Goal: Find contact information: Find contact information

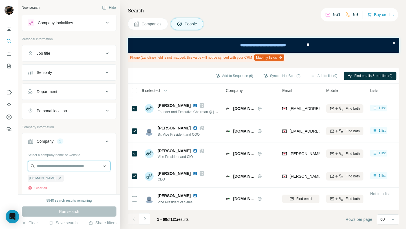
click at [56, 163] on input "text" at bounding box center [69, 166] width 83 height 10
click at [11, 173] on div at bounding box center [9, 114] width 18 height 229
click at [59, 178] on icon "button" at bounding box center [60, 178] width 3 height 3
click at [64, 168] on input "text" at bounding box center [69, 166] width 83 height 10
paste input "**********"
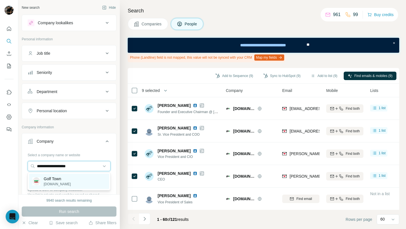
type input "**********"
click at [69, 179] on div "Golf Town golftown.com" at bounding box center [69, 181] width 80 height 15
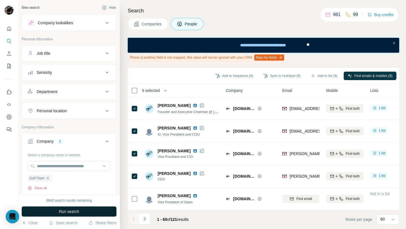
click at [80, 213] on button "Run search" at bounding box center [69, 211] width 95 height 10
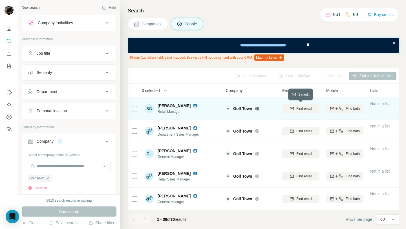
click at [299, 112] on button "Find email" at bounding box center [300, 108] width 37 height 8
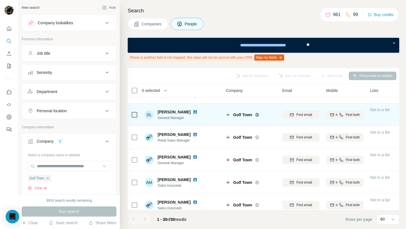
scroll to position [40, 0]
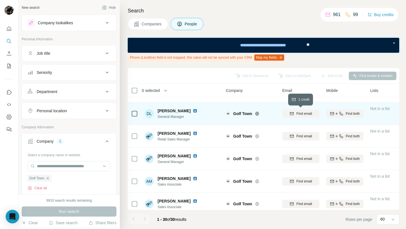
click at [307, 112] on span "Find email" at bounding box center [304, 113] width 16 height 5
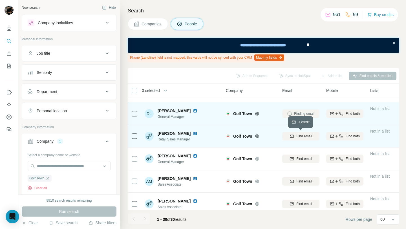
click at [294, 136] on div "Find email" at bounding box center [300, 136] width 37 height 5
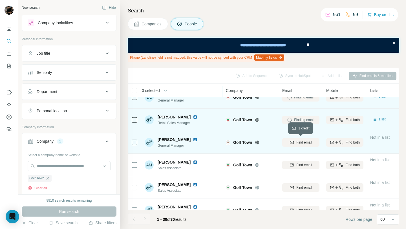
click at [299, 140] on span "Find email" at bounding box center [304, 142] width 16 height 5
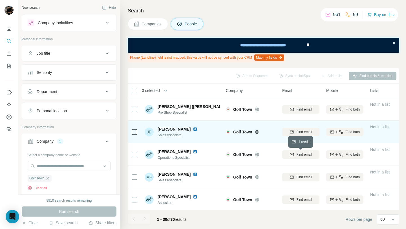
scroll to position [293, 0]
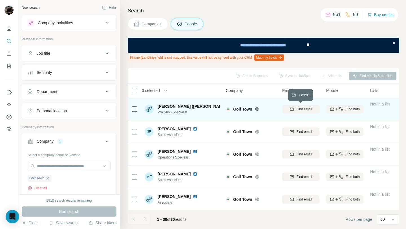
click at [301, 107] on span "Find email" at bounding box center [304, 109] width 16 height 5
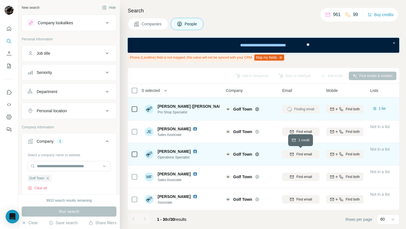
click at [296, 153] on span "Find email" at bounding box center [304, 154] width 16 height 5
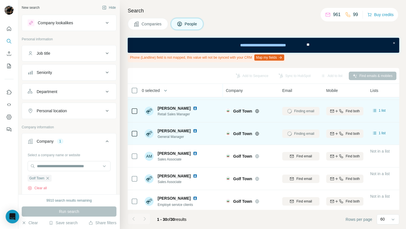
scroll to position [0, 0]
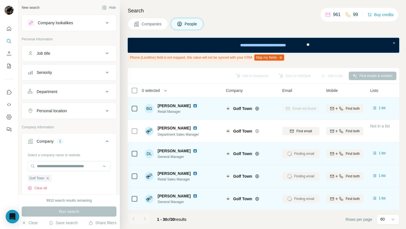
click at [157, 28] on button "Companies" at bounding box center [148, 24] width 40 height 12
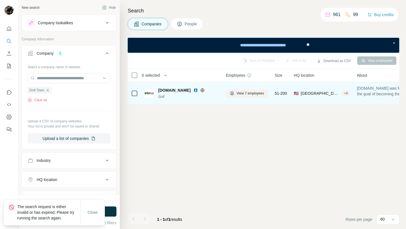
click at [197, 88] on img at bounding box center [195, 90] width 5 height 5
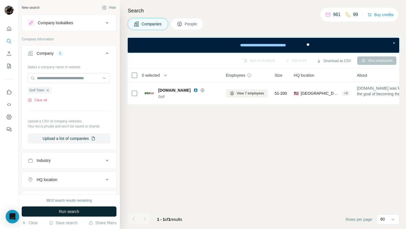
click at [82, 210] on button "Run search" at bounding box center [69, 211] width 95 height 10
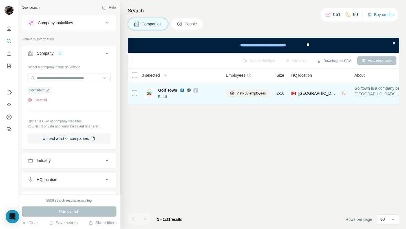
click at [183, 91] on img at bounding box center [182, 90] width 5 height 5
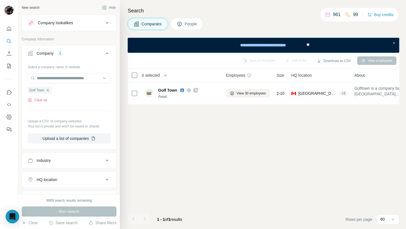
click at [186, 24] on span "People" at bounding box center [191, 24] width 13 height 6
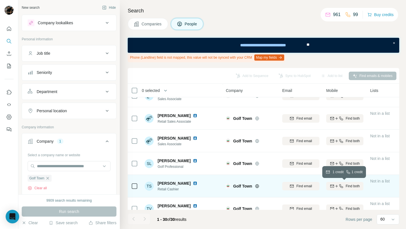
scroll to position [564, 0]
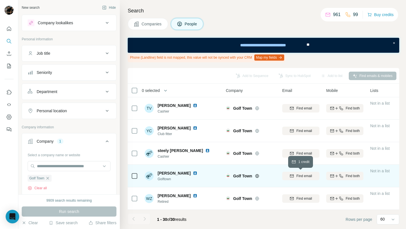
click at [305, 175] on span "Find email" at bounding box center [304, 175] width 16 height 5
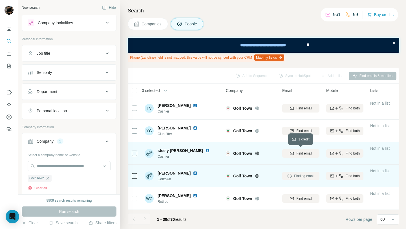
click at [307, 154] on span "Find email" at bounding box center [304, 153] width 16 height 5
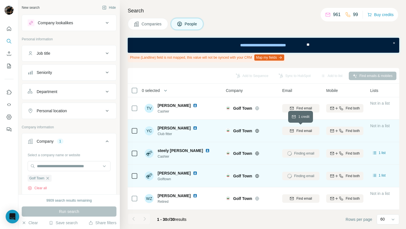
click at [305, 129] on span "Find email" at bounding box center [304, 130] width 16 height 5
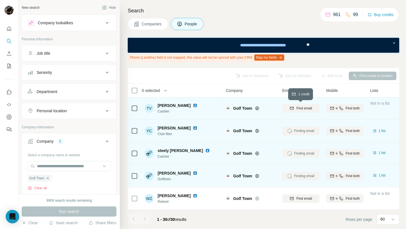
click at [305, 111] on button "Find email" at bounding box center [300, 108] width 37 height 8
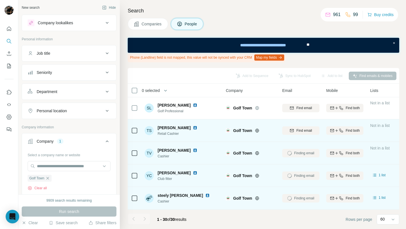
scroll to position [517, 0]
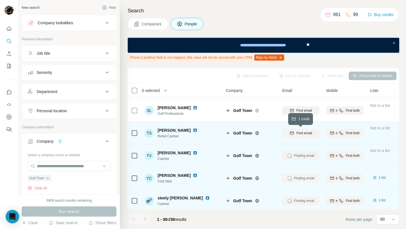
click at [303, 134] on span "Find email" at bounding box center [304, 133] width 16 height 5
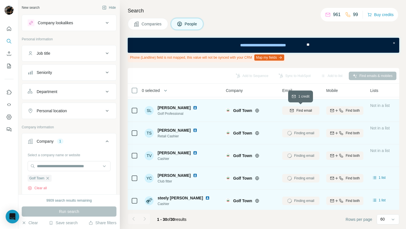
click at [307, 109] on span "Find email" at bounding box center [304, 110] width 16 height 5
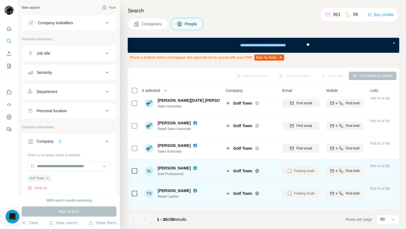
scroll to position [455, 0]
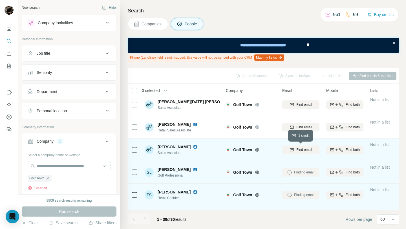
click at [307, 149] on span "Find email" at bounding box center [304, 149] width 16 height 5
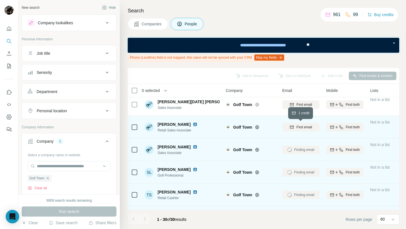
click at [305, 126] on span "Find email" at bounding box center [304, 127] width 16 height 5
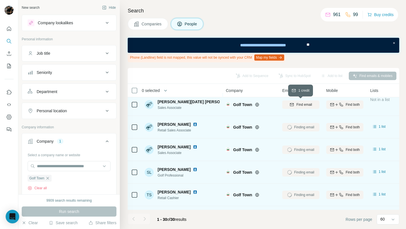
click at [305, 106] on span "Find email" at bounding box center [304, 104] width 16 height 5
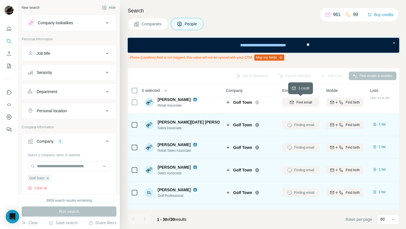
scroll to position [427, 0]
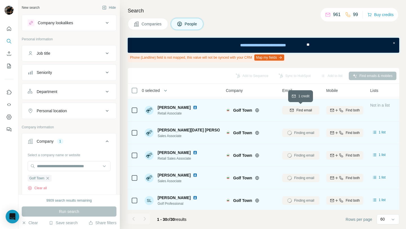
click at [303, 110] on span "Find email" at bounding box center [304, 110] width 16 height 5
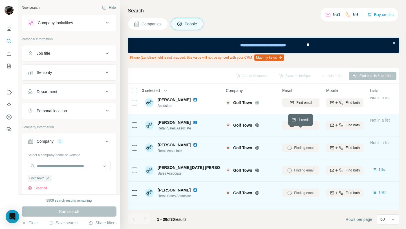
scroll to position [381, 0]
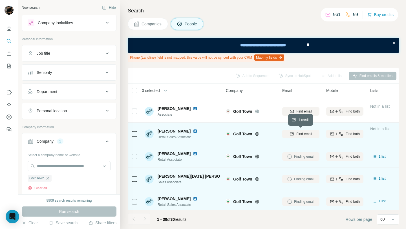
click at [303, 132] on span "Find email" at bounding box center [304, 133] width 16 height 5
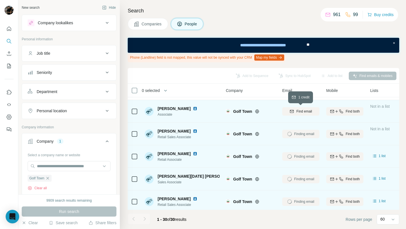
click at [305, 111] on span "Find email" at bounding box center [304, 111] width 16 height 5
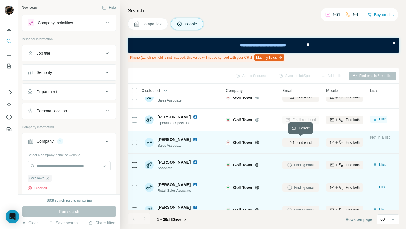
click at [304, 140] on span "Find email" at bounding box center [304, 142] width 16 height 5
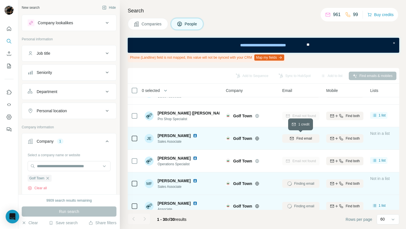
click at [298, 140] on span "Find email" at bounding box center [304, 138] width 16 height 5
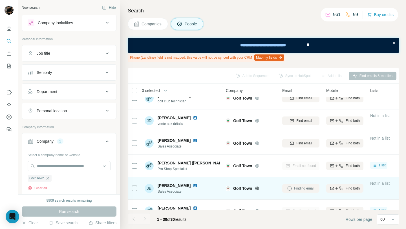
scroll to position [230, 0]
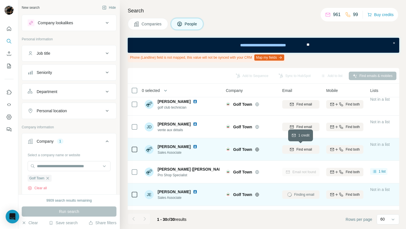
click at [298, 149] on span "Find email" at bounding box center [304, 149] width 16 height 5
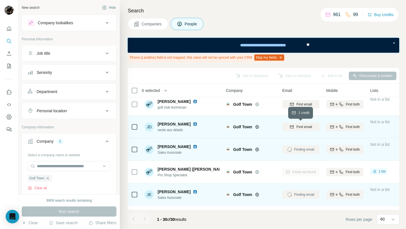
click at [301, 127] on span "Find email" at bounding box center [304, 126] width 16 height 5
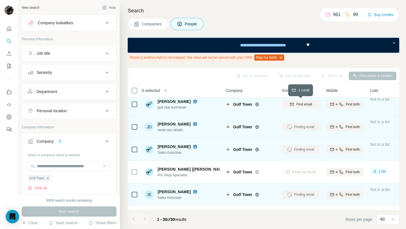
click at [302, 107] on button "Find email" at bounding box center [300, 104] width 37 height 8
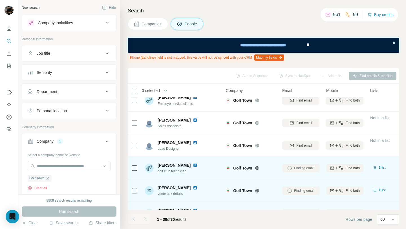
scroll to position [165, 0]
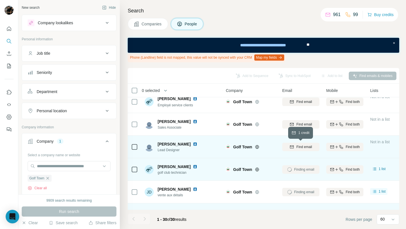
click at [303, 145] on span "Find email" at bounding box center [304, 146] width 16 height 5
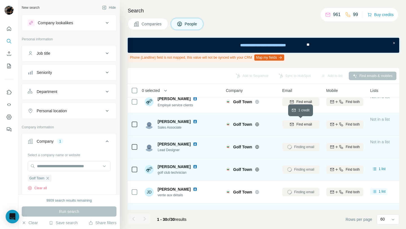
click at [307, 122] on span "Find email" at bounding box center [304, 124] width 16 height 5
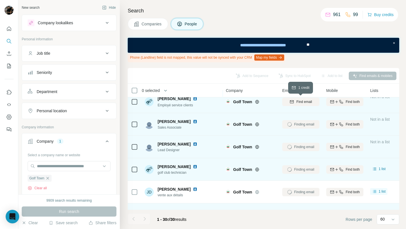
click at [304, 101] on span "Find email" at bounding box center [304, 101] width 16 height 5
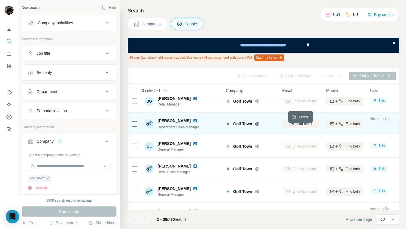
scroll to position [0, 0]
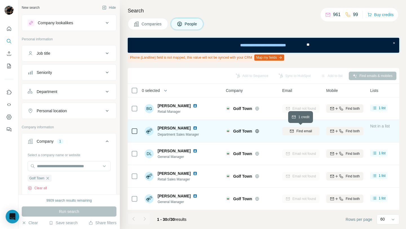
click at [303, 131] on span "Find email" at bounding box center [304, 131] width 16 height 5
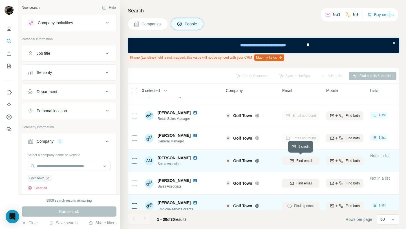
click at [302, 159] on span "Find email" at bounding box center [304, 160] width 16 height 5
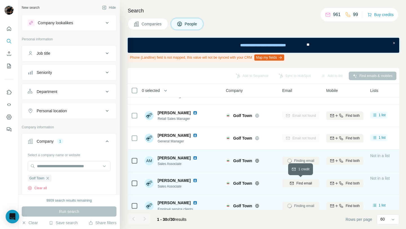
click at [303, 182] on span "Find email" at bounding box center [304, 183] width 16 height 5
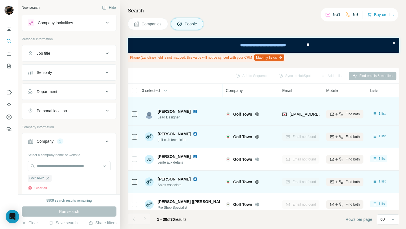
scroll to position [190, 0]
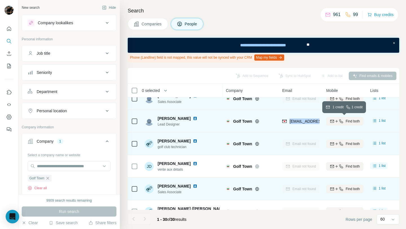
drag, startPoint x: 289, startPoint y: 122, endPoint x: 339, endPoint y: 124, distance: 50.5
click at [0, 0] on tr "Darren Werenich Lead Designer Golf Town dwerenich@golftown.com Find both 1 list…" at bounding box center [0, 0] width 0 height 0
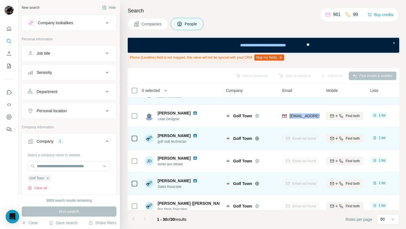
scroll to position [178, 0]
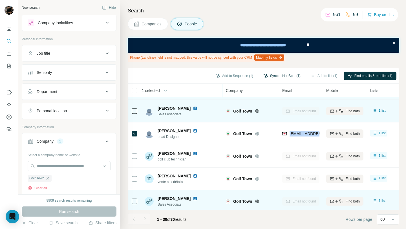
click at [274, 78] on button "Sync to HubSpot (1)" at bounding box center [281, 76] width 45 height 8
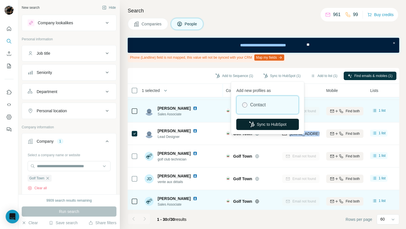
click at [265, 124] on button "Sync to HubSpot" at bounding box center [267, 124] width 63 height 11
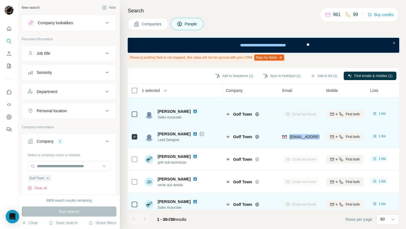
scroll to position [126, 0]
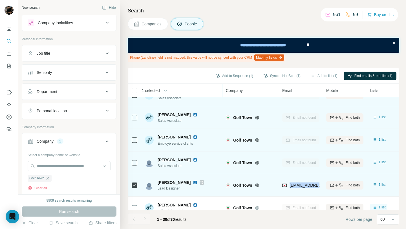
click at [193, 182] on img at bounding box center [195, 182] width 5 height 5
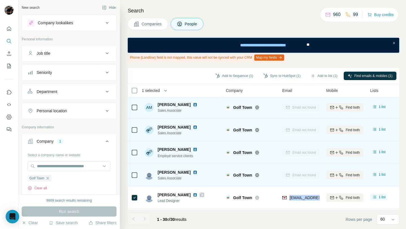
scroll to position [0, 0]
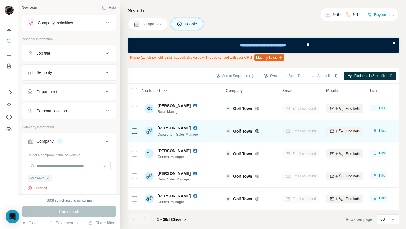
click at [164, 26] on button "Companies" at bounding box center [148, 24] width 40 height 12
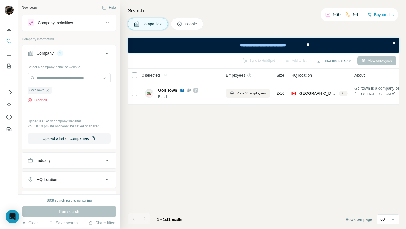
click at [185, 23] on button "People" at bounding box center [187, 24] width 33 height 12
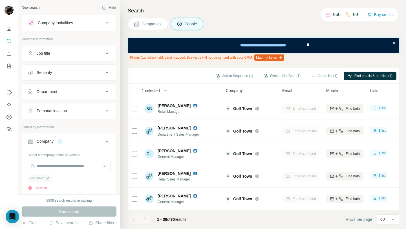
click at [49, 179] on icon "button" at bounding box center [48, 178] width 3 height 3
click at [66, 166] on input "text" at bounding box center [69, 166] width 83 height 10
paste input "**********"
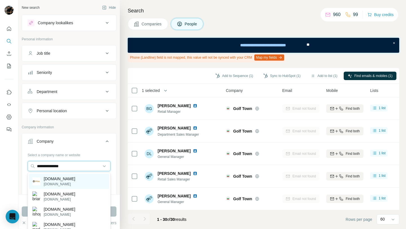
type input "**********"
click at [74, 184] on div "pga.com pga.com" at bounding box center [69, 181] width 80 height 15
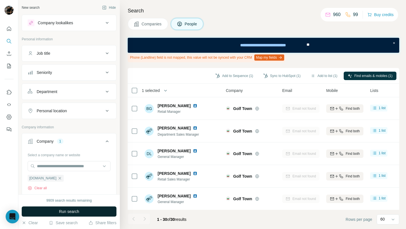
click at [76, 209] on span "Run search" at bounding box center [69, 212] width 20 height 6
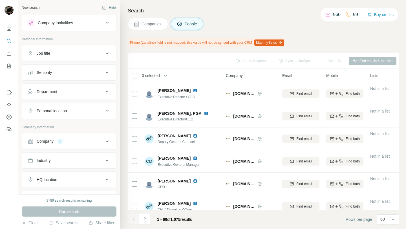
click at [238, 25] on div "Companies People" at bounding box center [264, 24] width 272 height 12
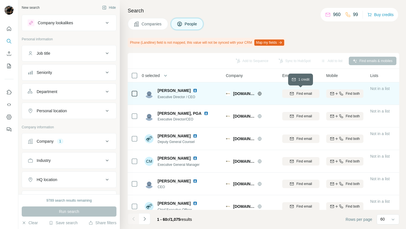
click at [300, 91] on span "Find email" at bounding box center [304, 93] width 16 height 5
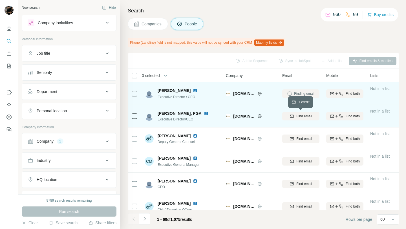
click at [295, 118] on div "Find email" at bounding box center [300, 116] width 37 height 5
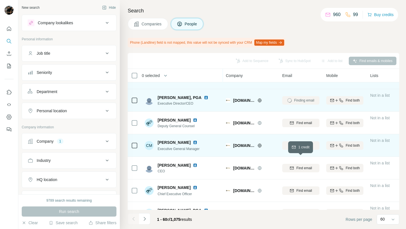
scroll to position [18, 0]
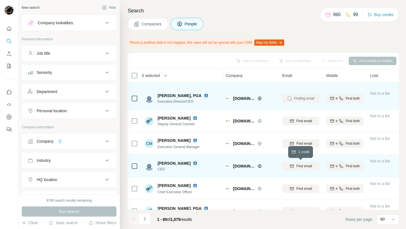
click at [296, 165] on span "Find email" at bounding box center [304, 166] width 16 height 5
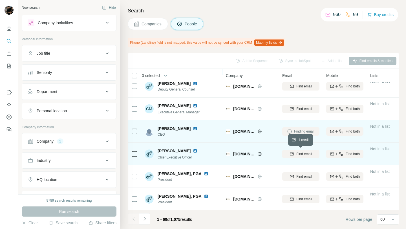
click at [300, 152] on span "Find email" at bounding box center [304, 153] width 16 height 5
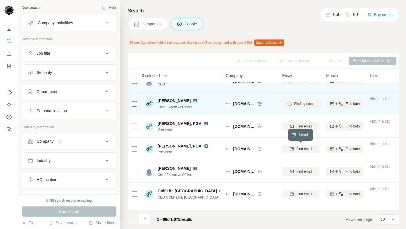
scroll to position [114, 0]
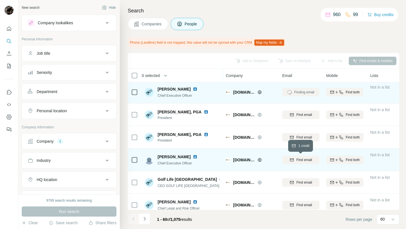
click at [303, 158] on span "Find email" at bounding box center [304, 159] width 16 height 5
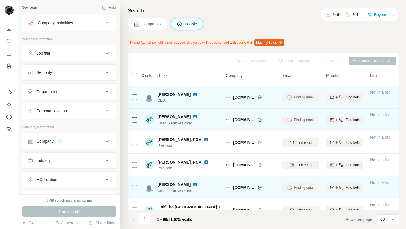
scroll to position [87, 0]
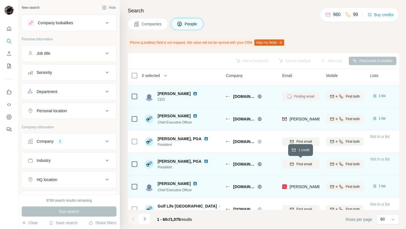
click at [295, 163] on div "Find email" at bounding box center [300, 164] width 37 height 5
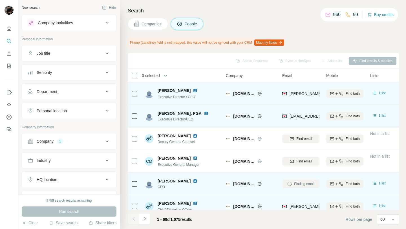
scroll to position [8, 0]
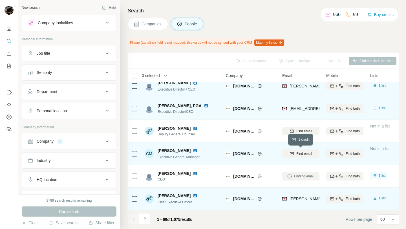
click at [301, 152] on span "Find email" at bounding box center [304, 153] width 16 height 5
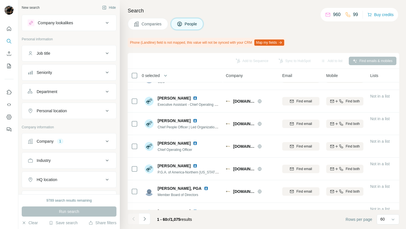
scroll to position [427, 0]
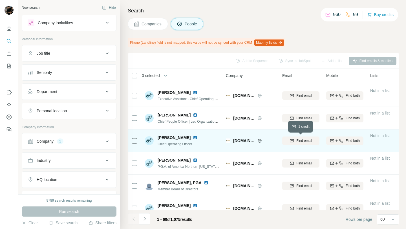
click at [302, 141] on span "Find email" at bounding box center [304, 140] width 16 height 5
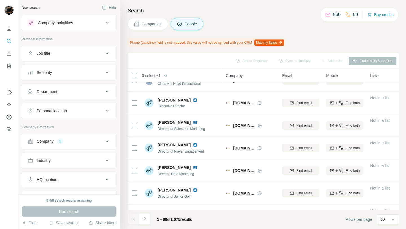
scroll to position [939, 0]
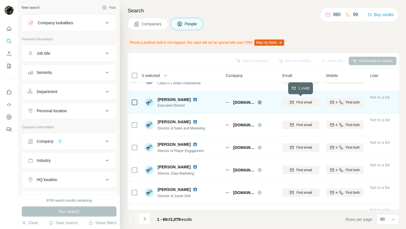
click at [307, 104] on span "Find email" at bounding box center [304, 102] width 16 height 5
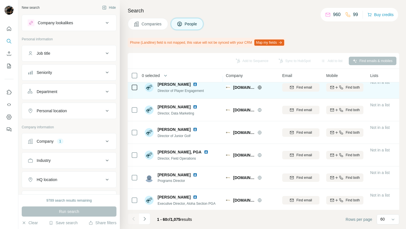
scroll to position [1002, 0]
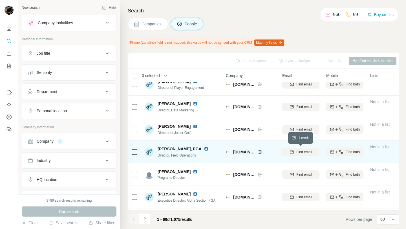
click at [308, 153] on span "Find email" at bounding box center [304, 151] width 16 height 5
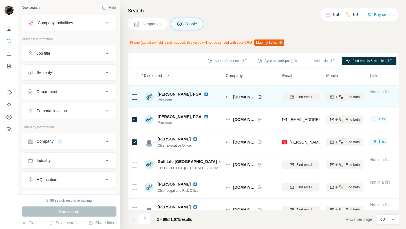
scroll to position [0, 0]
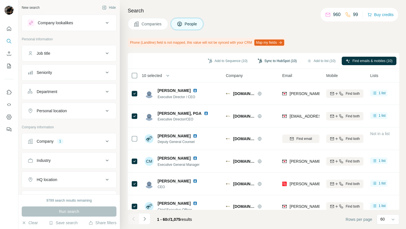
click at [268, 63] on button "Sync to HubSpot (10)" at bounding box center [277, 61] width 47 height 8
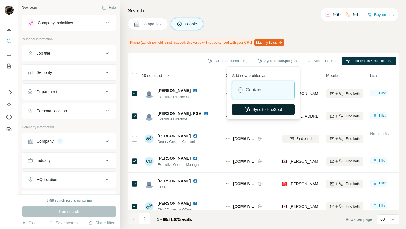
click at [273, 109] on button "Sync to HubSpot" at bounding box center [263, 109] width 63 height 11
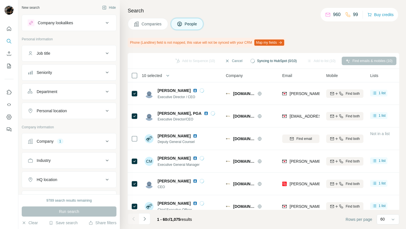
click at [82, 91] on div "Department" at bounding box center [66, 92] width 76 height 6
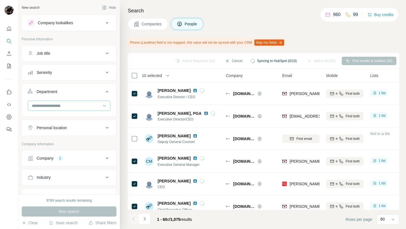
click at [72, 107] on input at bounding box center [66, 106] width 70 height 6
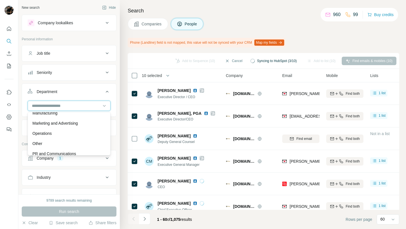
scroll to position [129, 0]
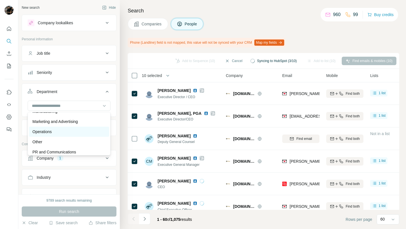
click at [66, 134] on div "Operations" at bounding box center [68, 132] width 73 height 6
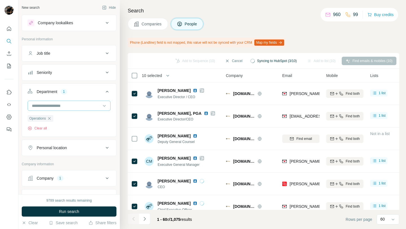
click at [69, 105] on input at bounding box center [66, 106] width 70 height 6
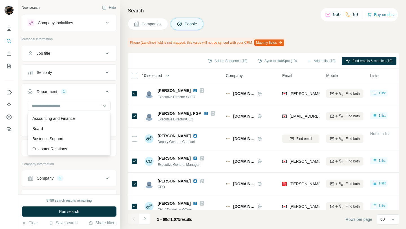
click at [27, 123] on div "Operations Clear all" at bounding box center [69, 118] width 94 height 35
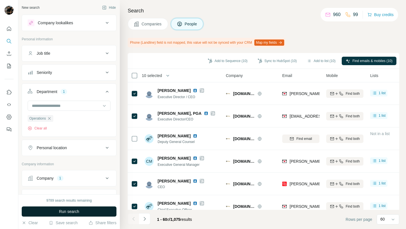
click at [76, 211] on span "Run search" at bounding box center [69, 212] width 20 height 6
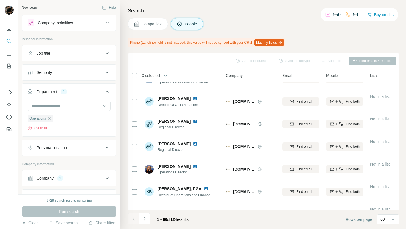
scroll to position [109, 0]
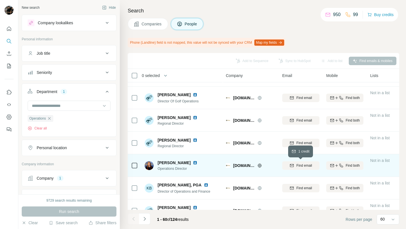
click at [293, 164] on icon "button" at bounding box center [292, 165] width 4 height 3
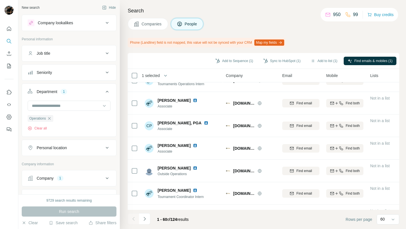
scroll to position [1158, 0]
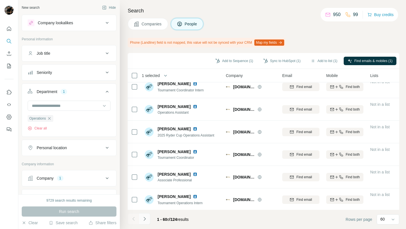
click at [147, 223] on button "Navigate to next page" at bounding box center [144, 218] width 11 height 11
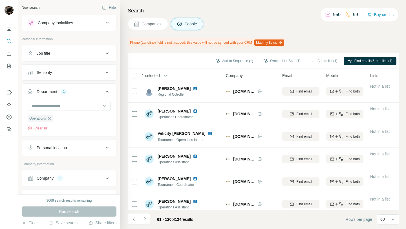
scroll to position [1226, 0]
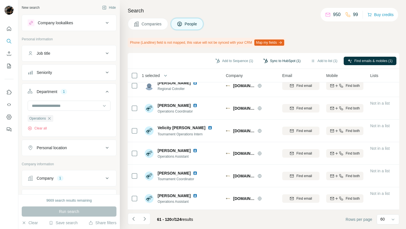
click at [273, 58] on button "Sync to HubSpot (1)" at bounding box center [281, 61] width 45 height 8
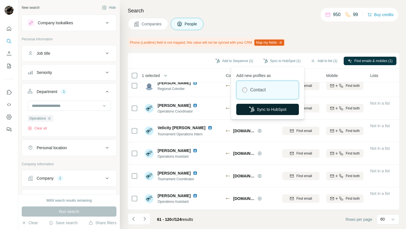
click at [276, 111] on button "Sync to HubSpot" at bounding box center [267, 109] width 63 height 11
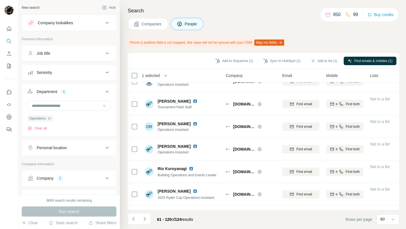
scroll to position [895, 0]
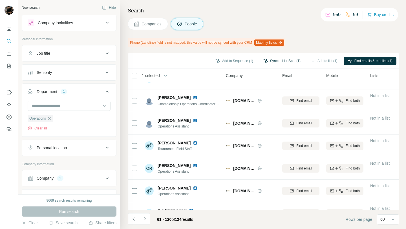
click at [283, 62] on button "Sync to HubSpot (1)" at bounding box center [281, 61] width 45 height 8
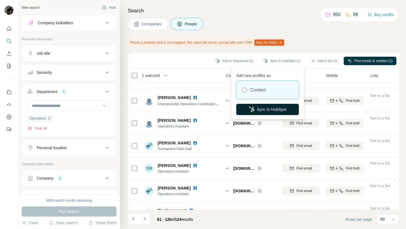
click at [278, 110] on button "Sync to HubSpot" at bounding box center [267, 109] width 63 height 11
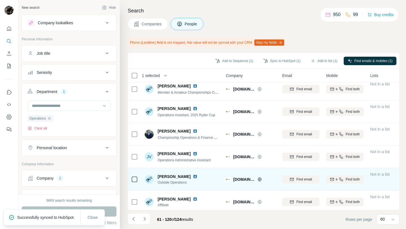
scroll to position [252, 0]
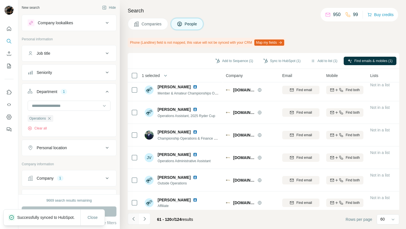
click at [133, 219] on icon "Navigate to previous page" at bounding box center [134, 219] width 6 height 6
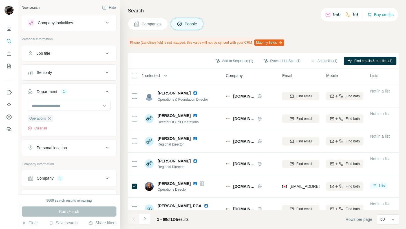
scroll to position [87, 0]
click at [51, 118] on icon "button" at bounding box center [49, 118] width 5 height 5
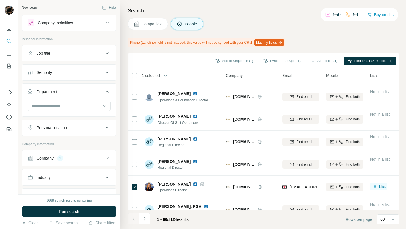
click at [56, 156] on div "Company 1" at bounding box center [66, 158] width 76 height 6
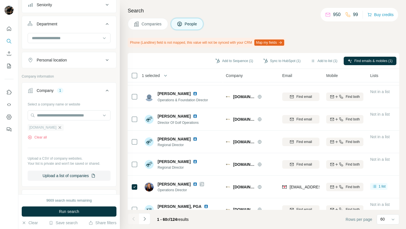
click at [58, 127] on icon "button" at bounding box center [60, 127] width 5 height 5
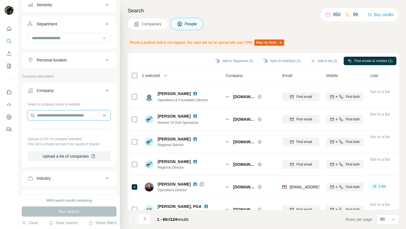
click at [54, 117] on input "text" at bounding box center [69, 115] width 83 height 10
paste input "**********"
type input "**********"
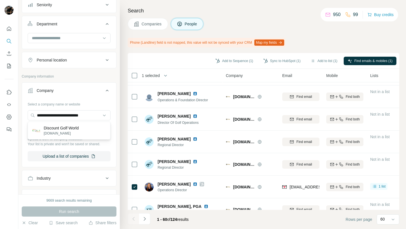
click at [65, 129] on p "Discount Golf World" at bounding box center [61, 128] width 35 height 6
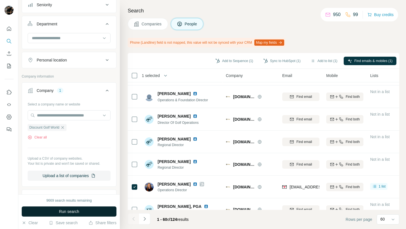
click at [84, 215] on button "Run search" at bounding box center [69, 211] width 95 height 10
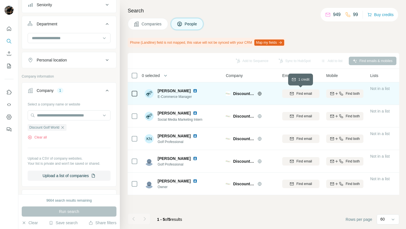
click at [304, 93] on span "Find email" at bounding box center [304, 93] width 16 height 5
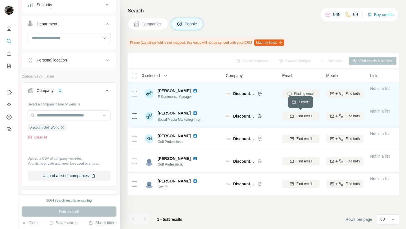
click at [302, 114] on span "Find email" at bounding box center [304, 116] width 16 height 5
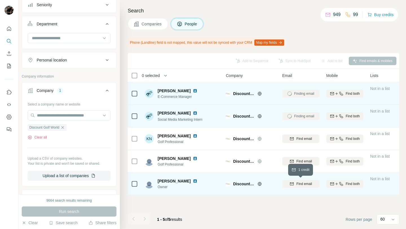
click at [303, 184] on span "Find email" at bounding box center [304, 183] width 16 height 5
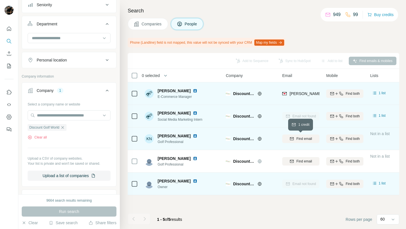
click at [306, 139] on span "Find email" at bounding box center [304, 138] width 16 height 5
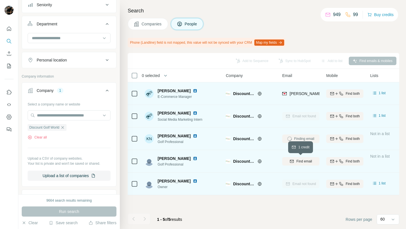
click at [299, 159] on span "Find email" at bounding box center [304, 161] width 16 height 5
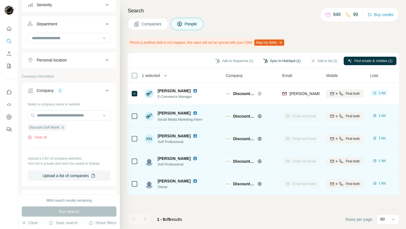
click at [263, 61] on icon "button" at bounding box center [265, 61] width 4 height 5
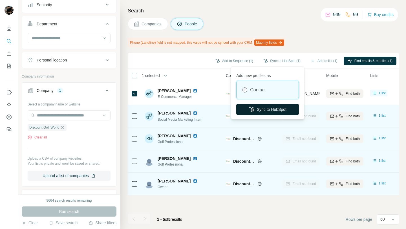
click at [263, 107] on button "Sync to HubSpot" at bounding box center [267, 109] width 63 height 11
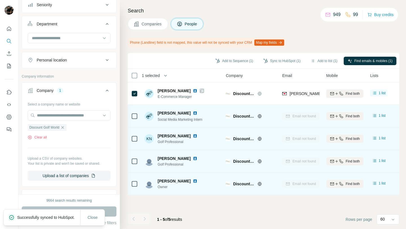
click at [155, 24] on span "Companies" at bounding box center [152, 24] width 21 height 6
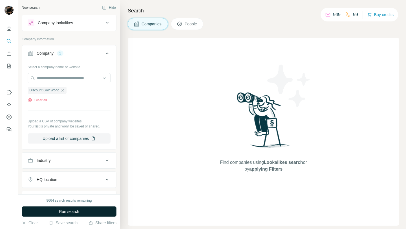
click at [88, 215] on button "Run search" at bounding box center [69, 211] width 95 height 10
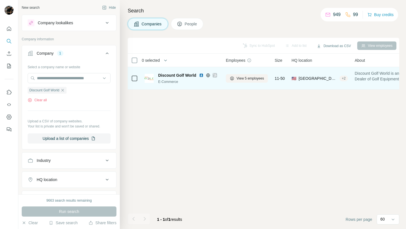
click at [201, 77] on img at bounding box center [201, 75] width 5 height 5
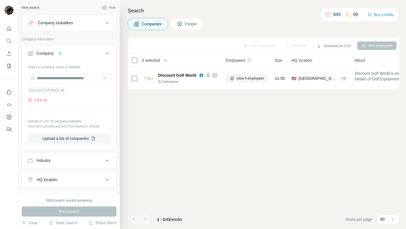
click at [64, 90] on icon "button" at bounding box center [62, 90] width 5 height 5
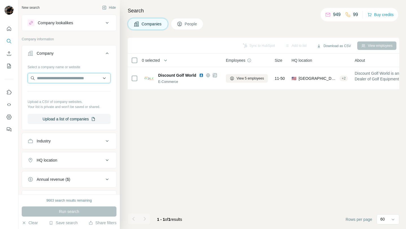
click at [74, 80] on input "text" at bounding box center [69, 78] width 83 height 10
paste input "**********"
paste input "text"
type input "**********"
click at [169, 99] on div "Sync to HubSpot Add to list Download as CSV View employees 0 selected Companies…" at bounding box center [264, 133] width 272 height 191
